Goal: Task Accomplishment & Management: Complete application form

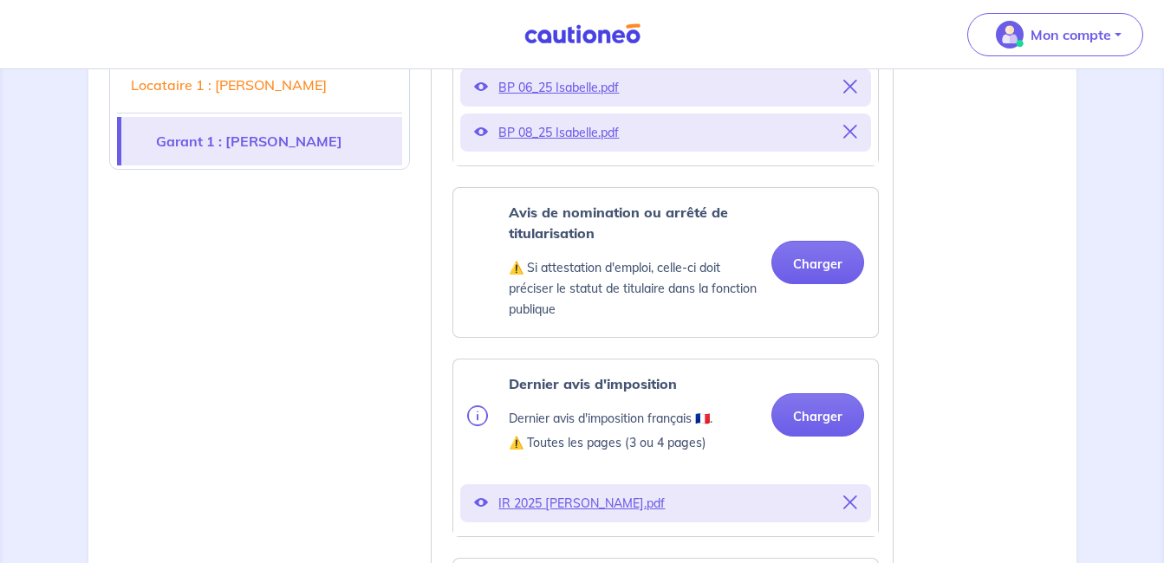
scroll to position [2004, 0]
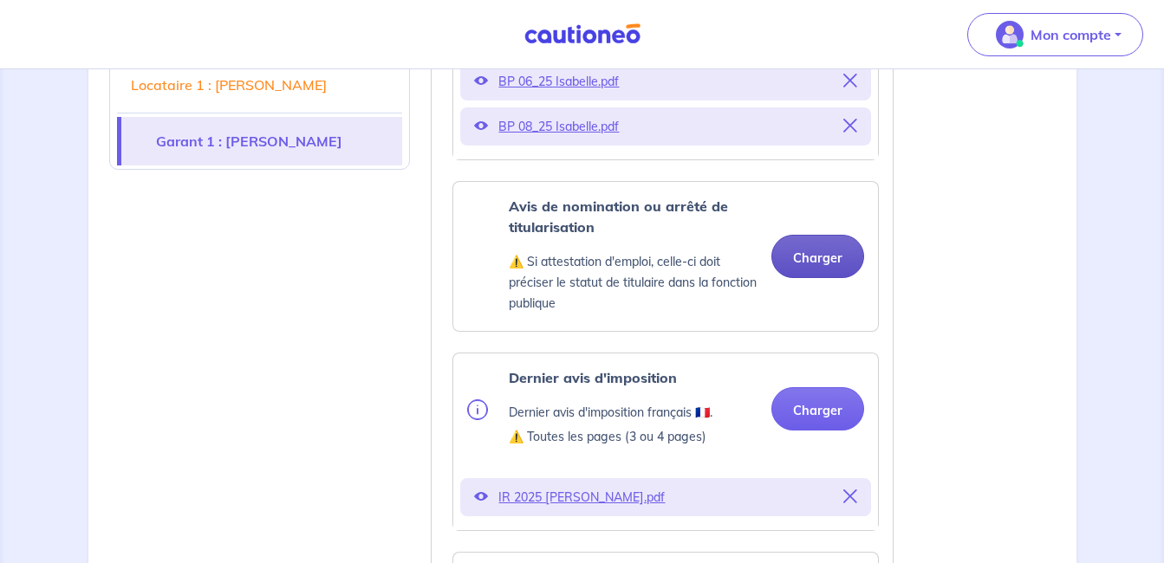
click at [826, 260] on button "Charger" at bounding box center [817, 256] width 93 height 43
click at [816, 257] on button "Charger" at bounding box center [817, 256] width 93 height 43
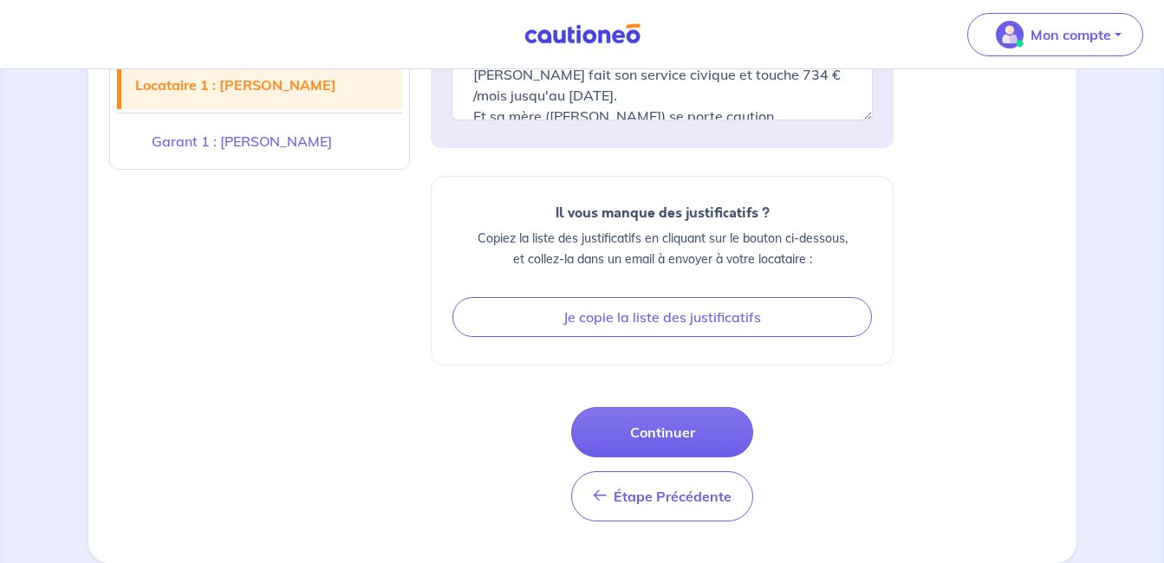
scroll to position [3228, 0]
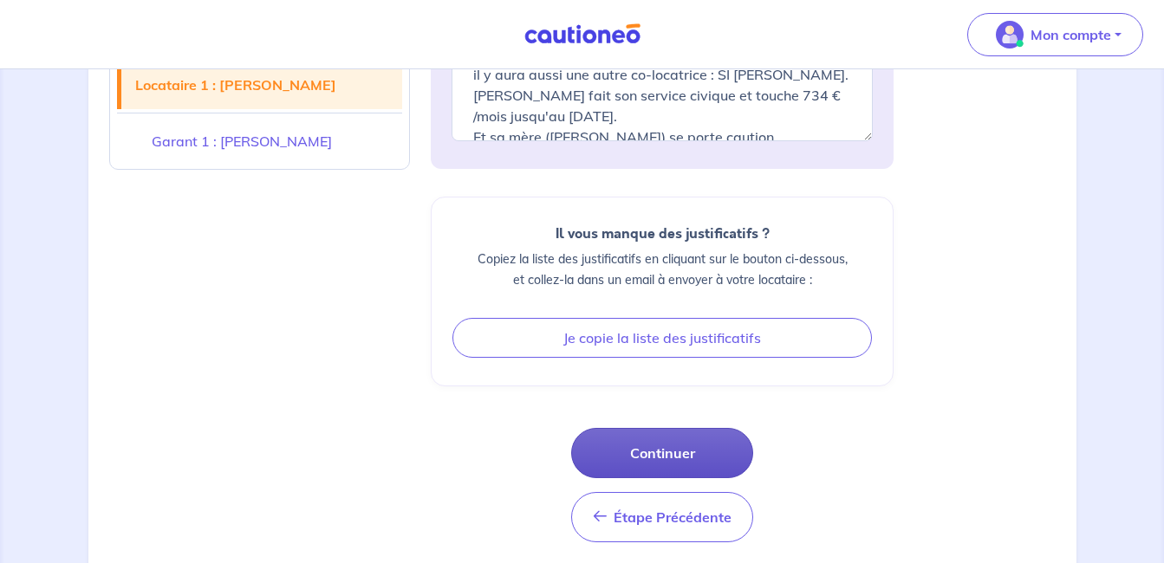
click at [704, 431] on button "Continuer" at bounding box center [662, 453] width 182 height 50
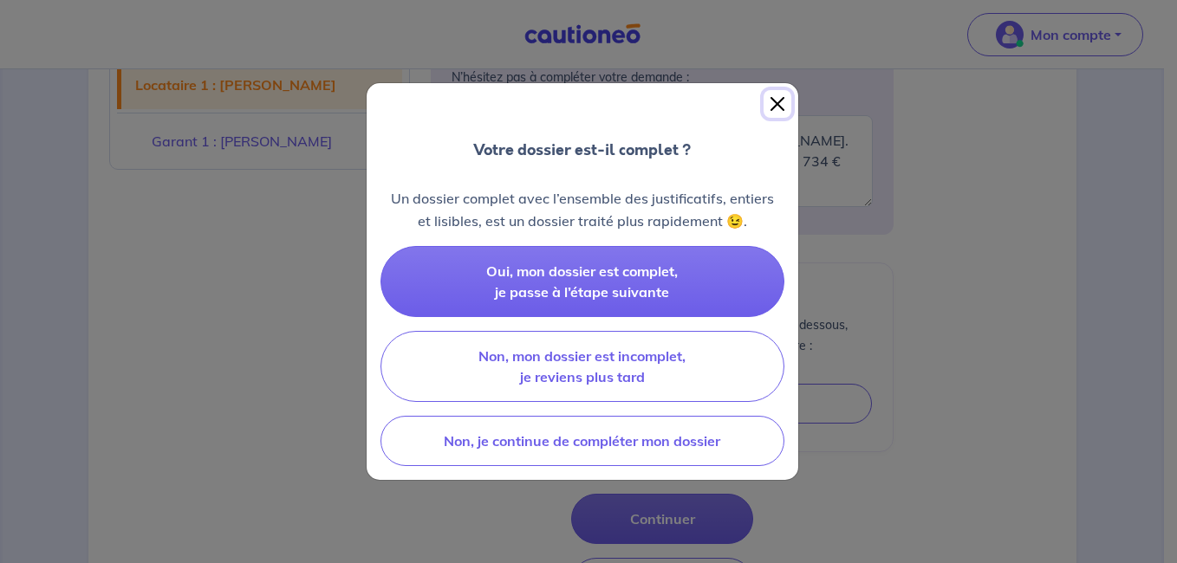
click at [773, 98] on button "Close" at bounding box center [777, 104] width 28 height 28
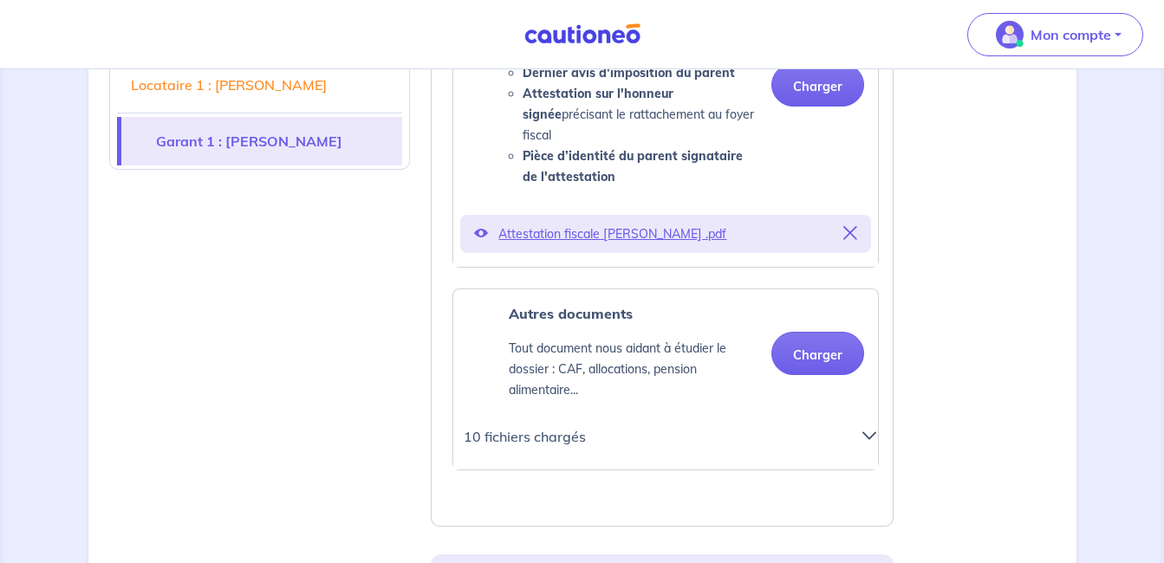
scroll to position [2641, 0]
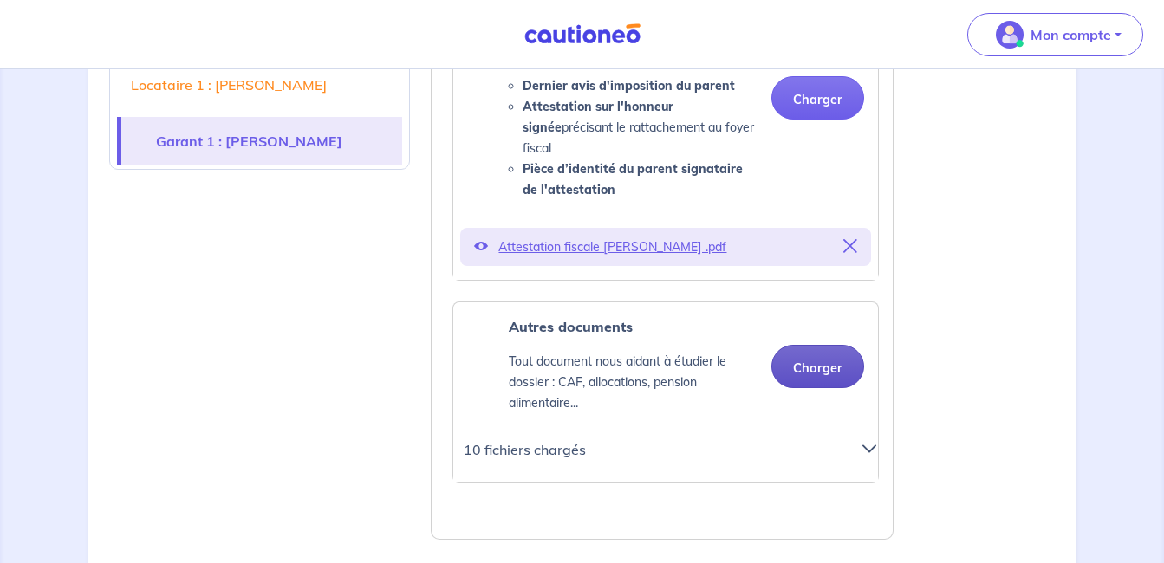
click at [824, 345] on button "Charger" at bounding box center [817, 366] width 93 height 43
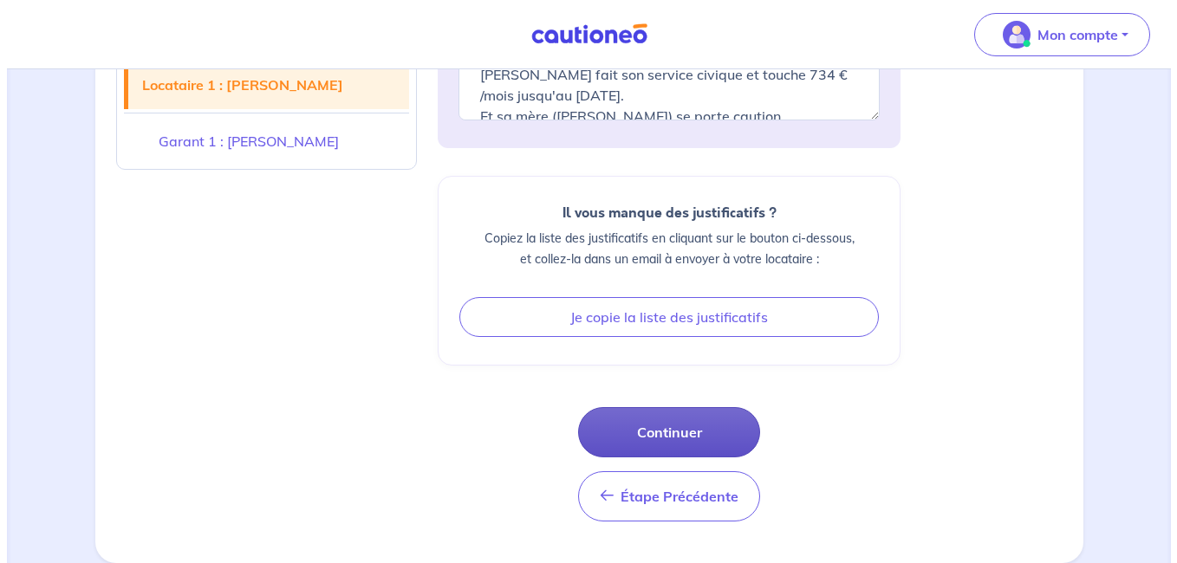
scroll to position [3294, 0]
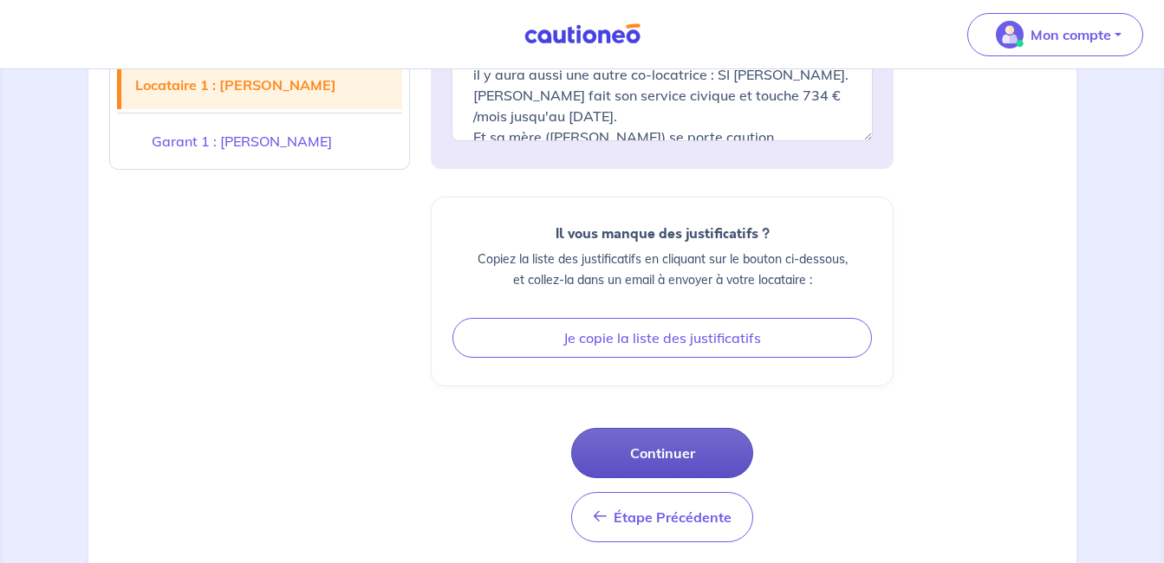
click at [669, 428] on button "Continuer" at bounding box center [662, 453] width 182 height 50
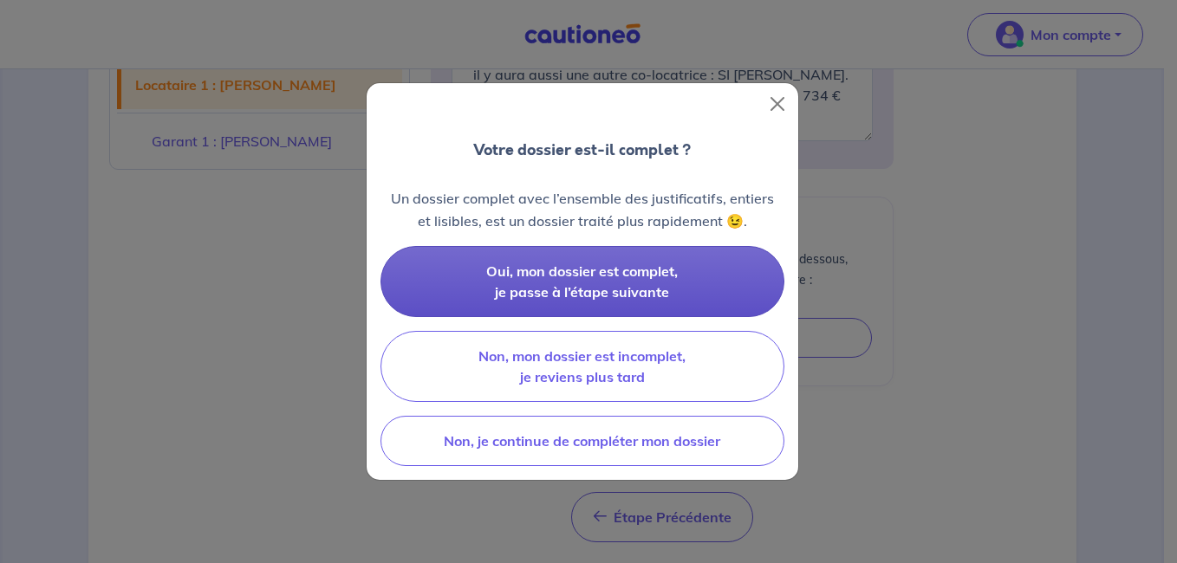
click at [618, 277] on span "Oui, mon dossier est complet, je passe à l’étape suivante" at bounding box center [582, 282] width 192 height 38
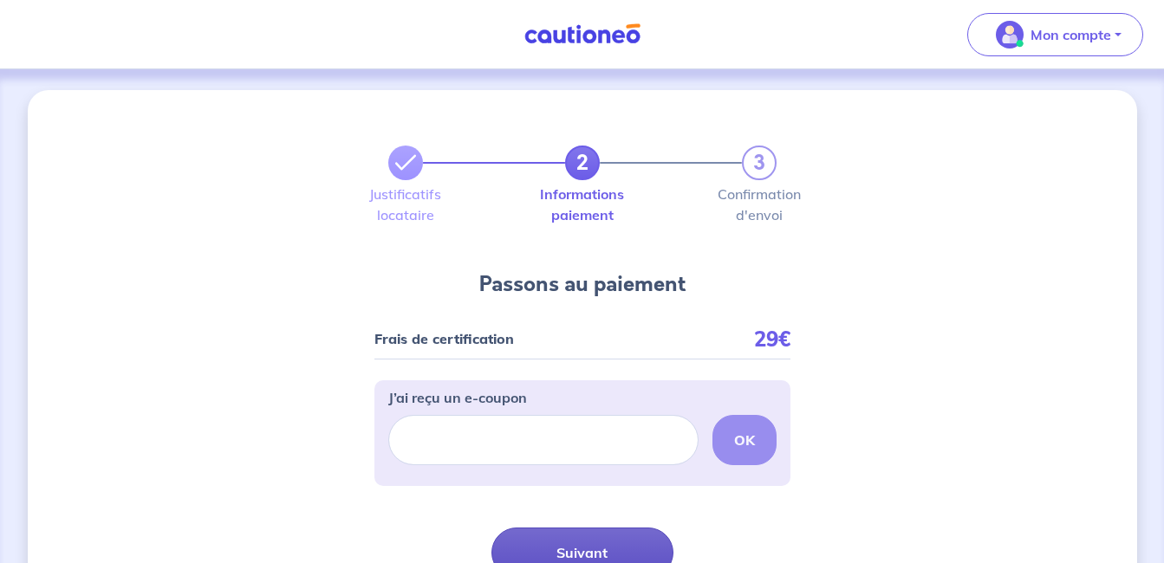
click at [599, 542] on button "Suivant" at bounding box center [582, 553] width 182 height 50
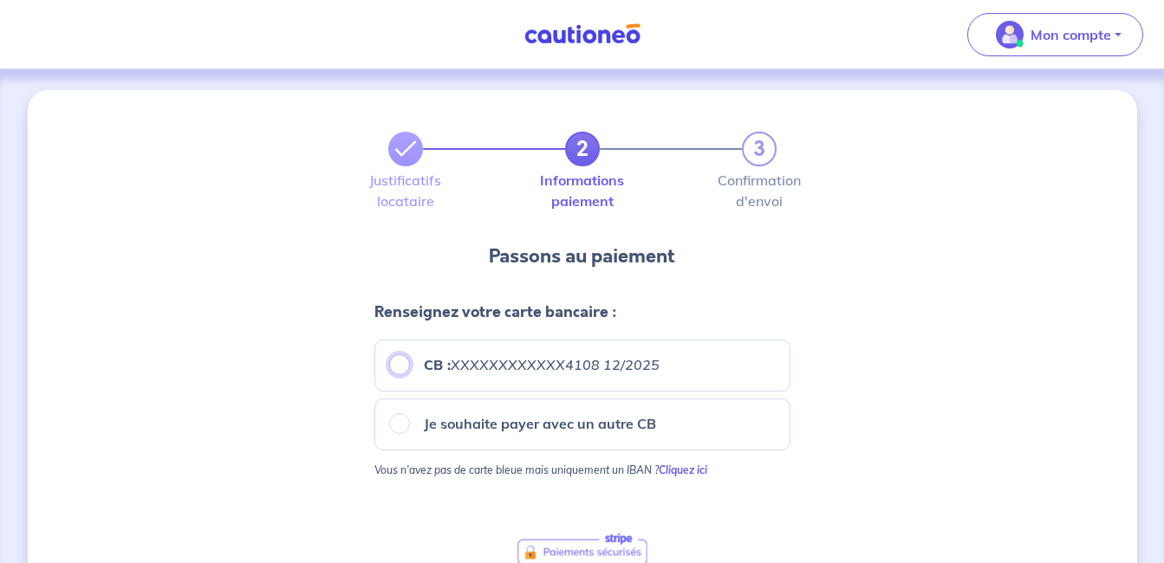
click at [399, 367] on input "CB : XXXXXXXXXXXX4108 12/2025" at bounding box center [399, 364] width 21 height 21
radio input "true"
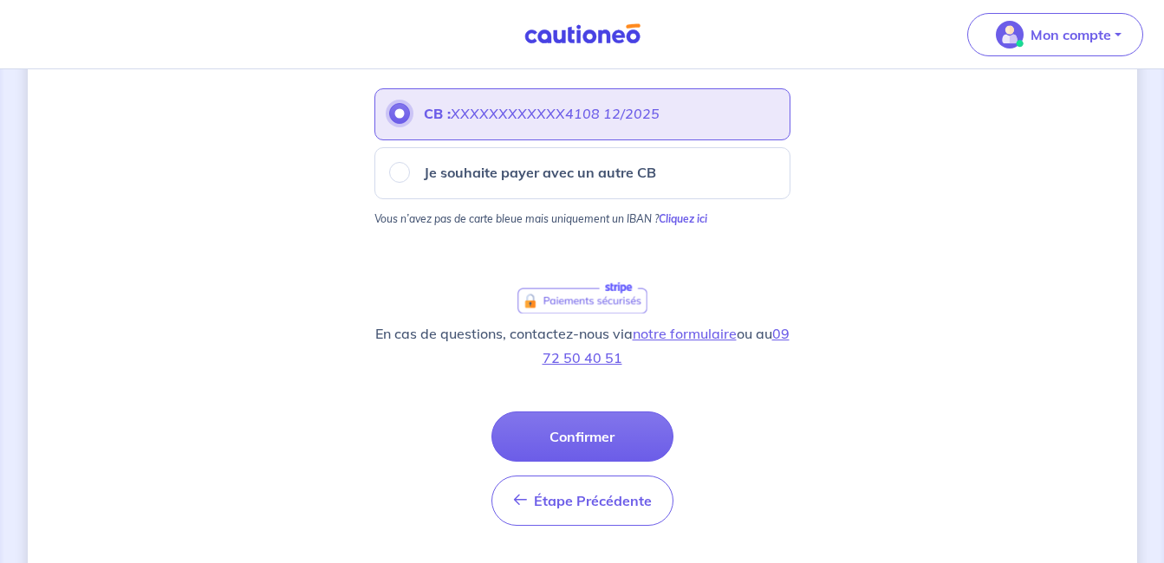
scroll to position [256, 0]
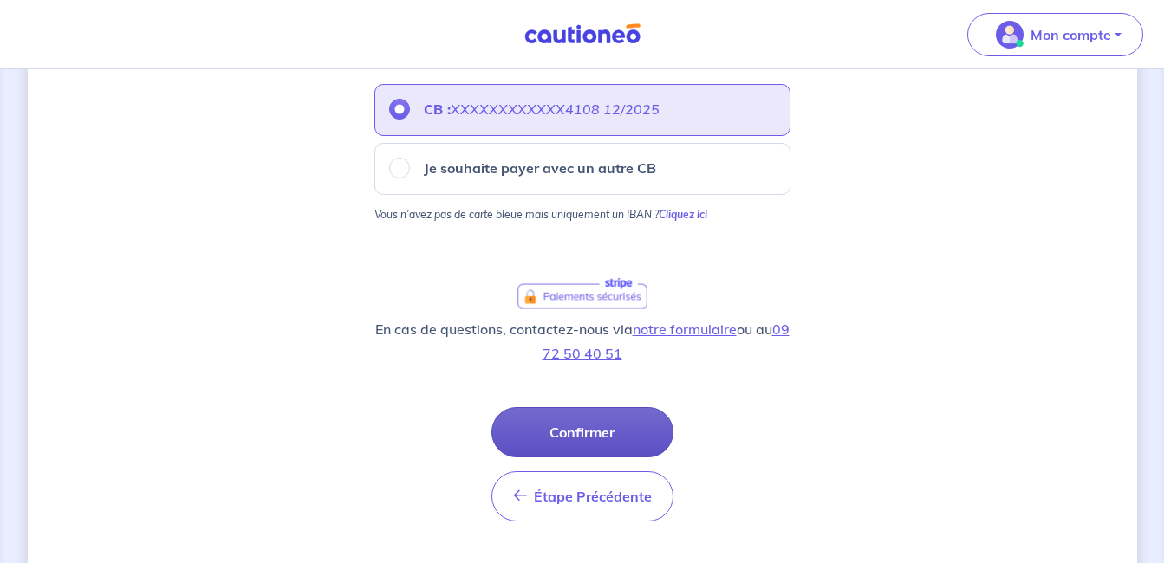
click at [638, 433] on button "Confirmer" at bounding box center [582, 432] width 182 height 50
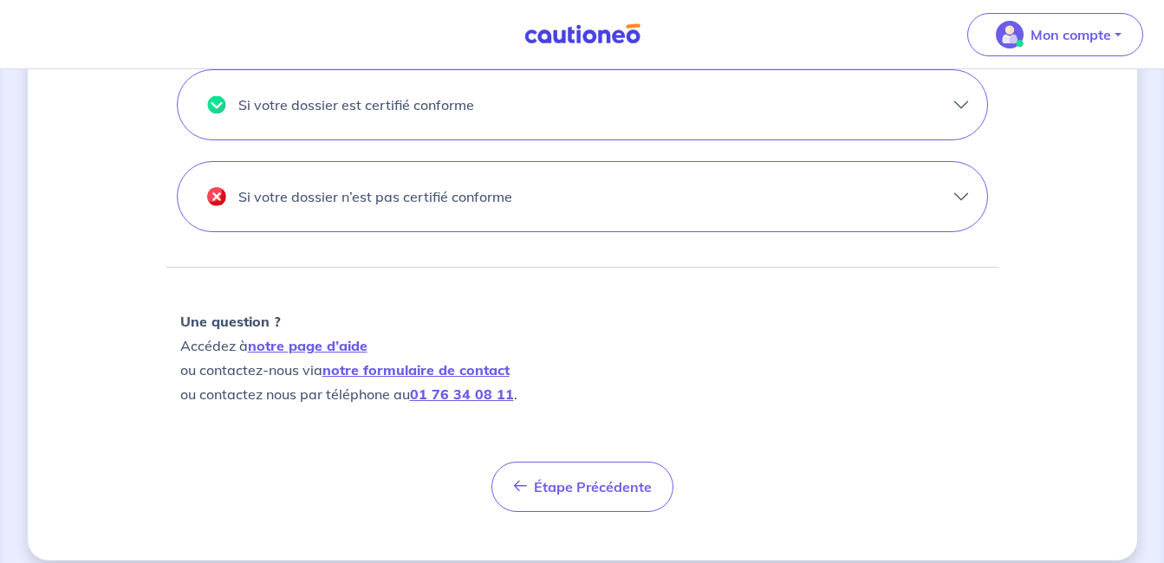
scroll to position [669, 0]
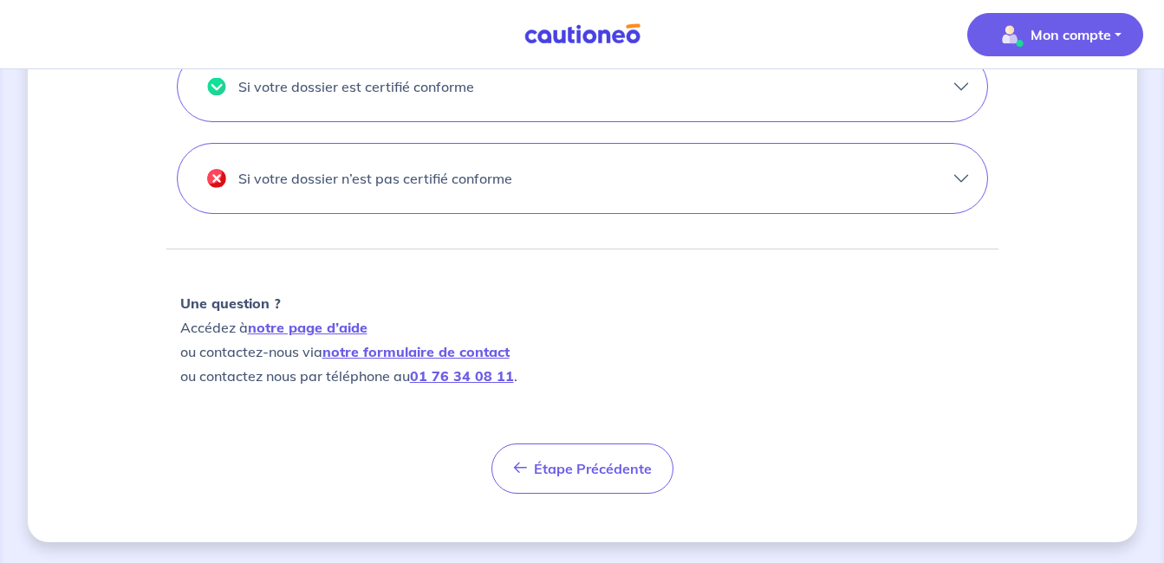
click at [1061, 33] on p "Mon compte" at bounding box center [1070, 34] width 81 height 21
click at [1030, 104] on link "Mes informations" at bounding box center [1038, 108] width 140 height 28
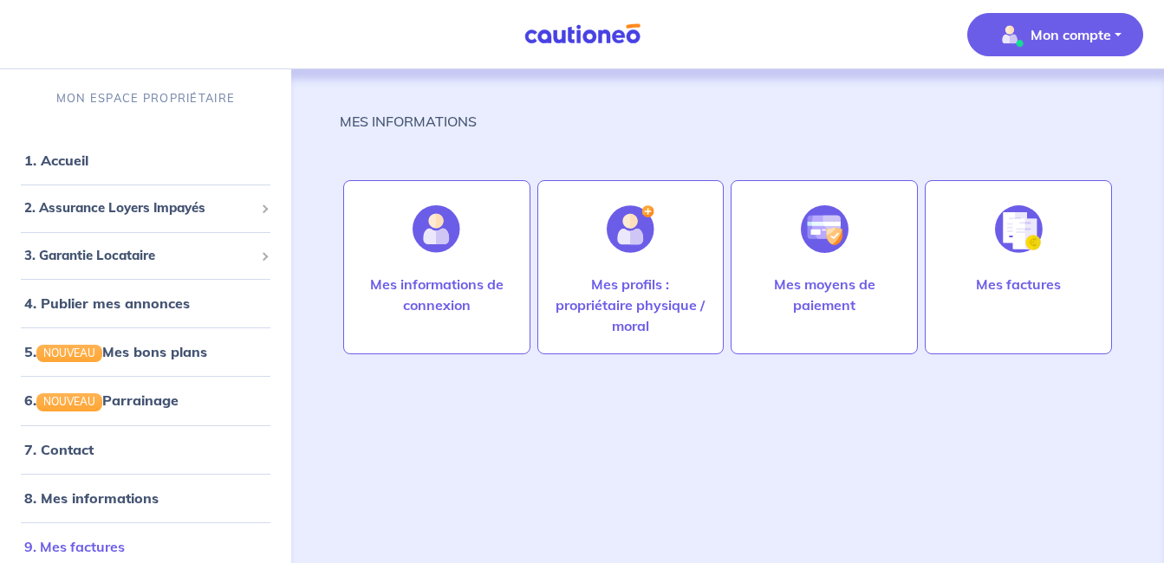
click at [120, 549] on link "9. Mes factures" at bounding box center [74, 546] width 101 height 17
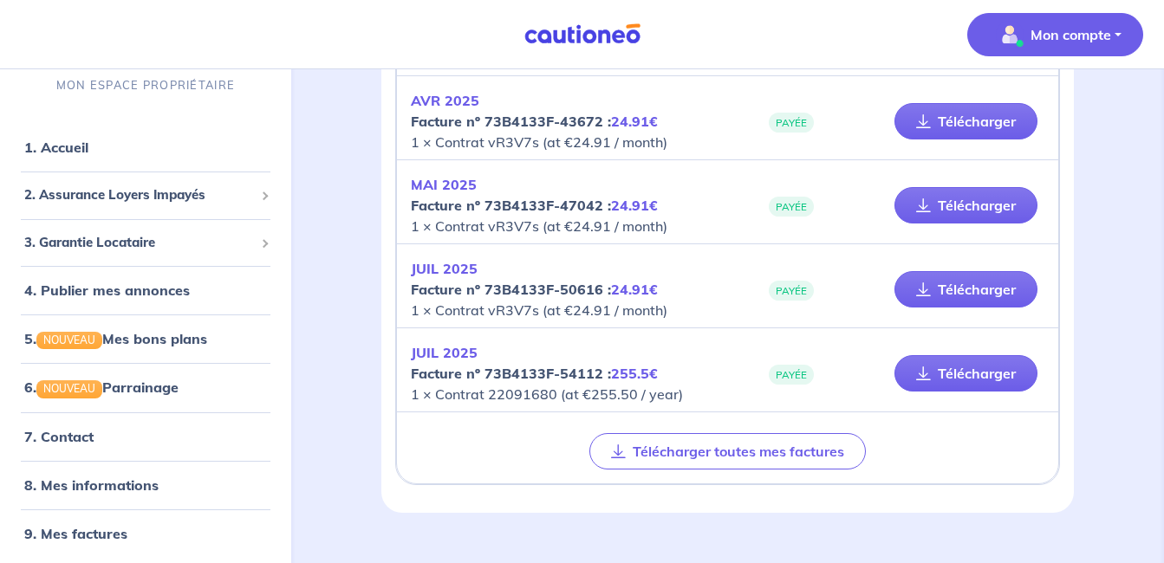
scroll to position [1918, 0]
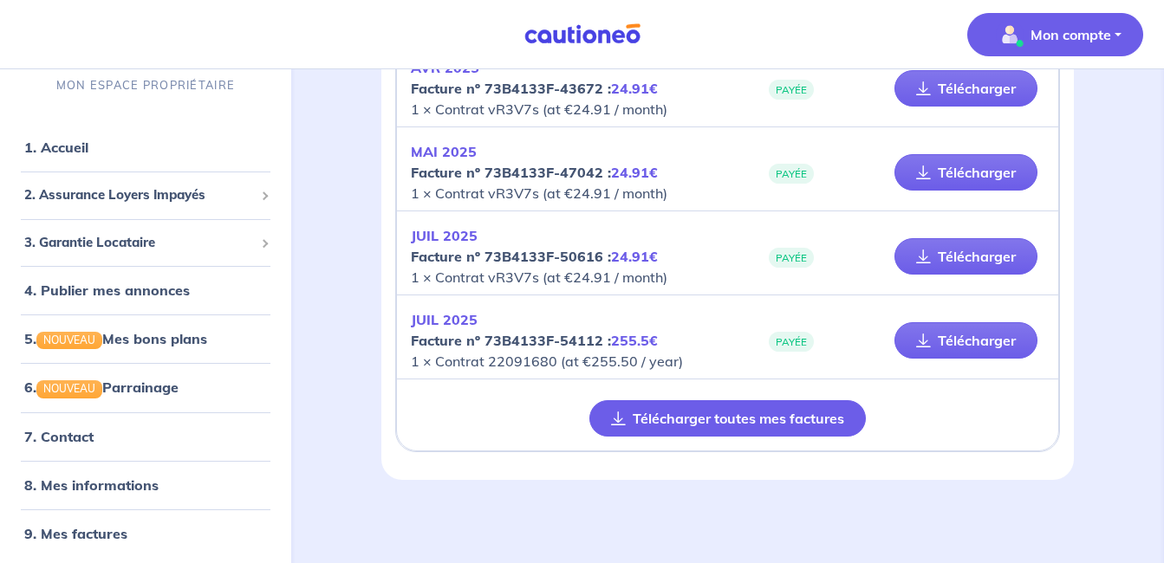
click at [818, 420] on button "Télécharger toutes mes factures" at bounding box center [727, 418] width 276 height 36
